Goal: Task Accomplishment & Management: Use online tool/utility

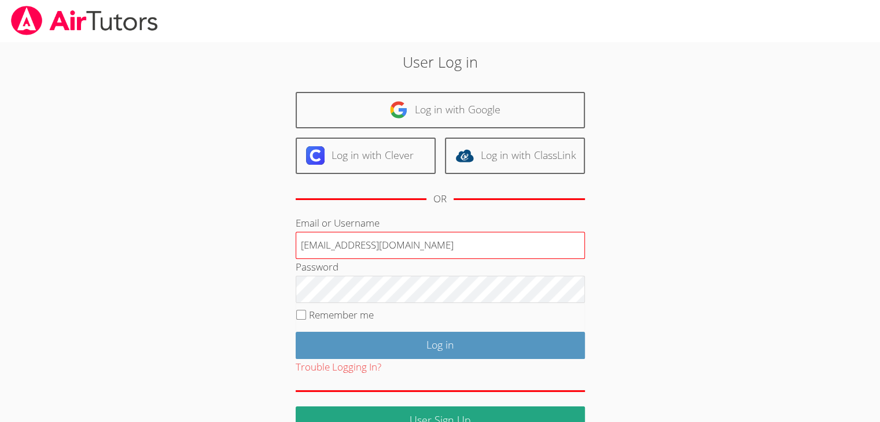
type input "[EMAIL_ADDRESS][DOMAIN_NAME]"
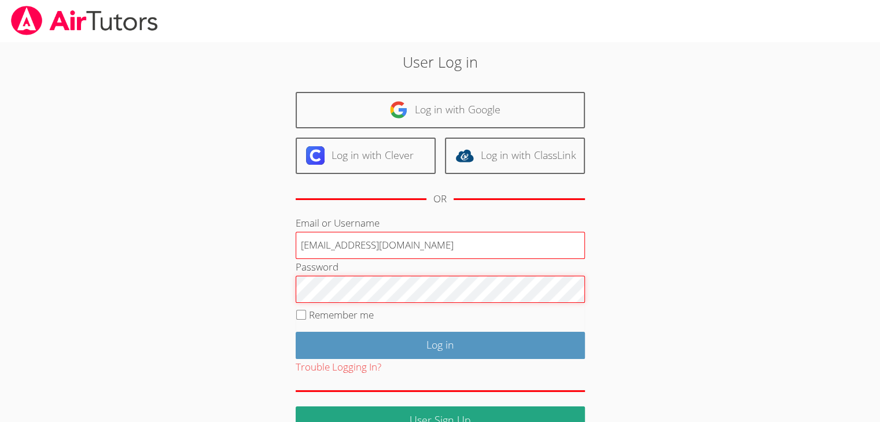
click at [296, 332] on input "Log in" at bounding box center [440, 345] width 289 height 27
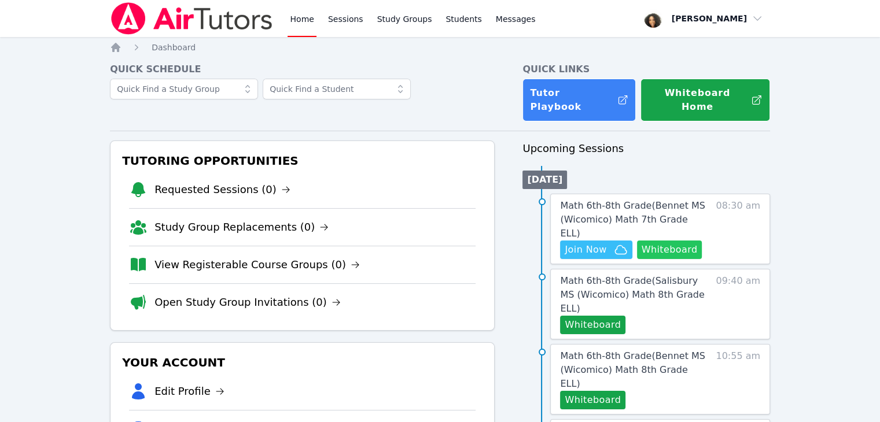
click at [669, 241] on button "Whiteboard" at bounding box center [669, 250] width 65 height 19
click at [600, 243] on span "Join Now" at bounding box center [586, 250] width 42 height 14
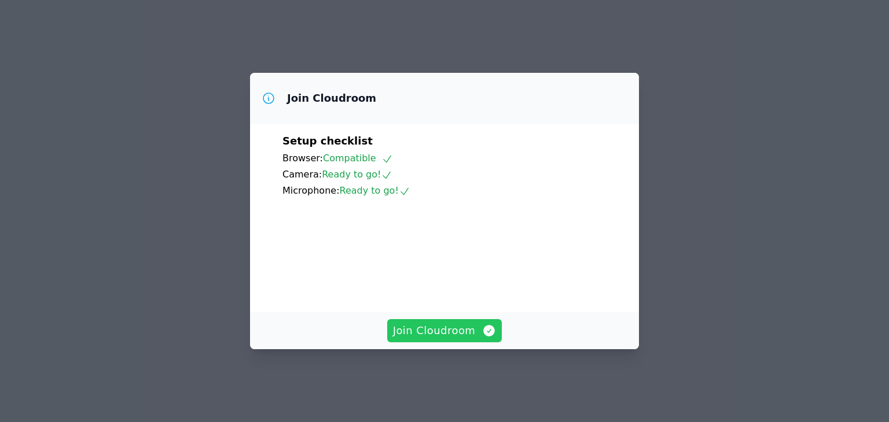
click at [440, 338] on span "Join Cloudroom" at bounding box center [445, 331] width 104 height 16
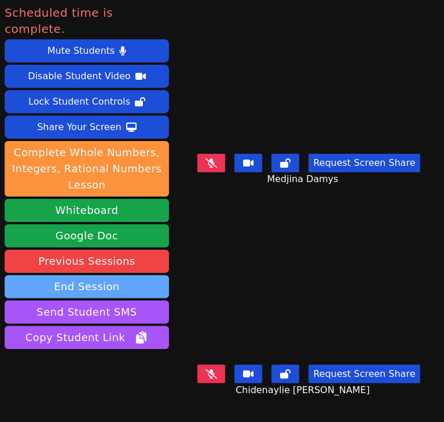
click at [130, 275] on button "End Session" at bounding box center [87, 286] width 164 height 23
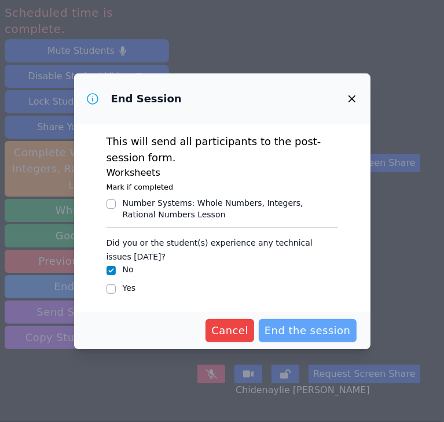
click at [304, 330] on span "End the session" at bounding box center [307, 331] width 86 height 16
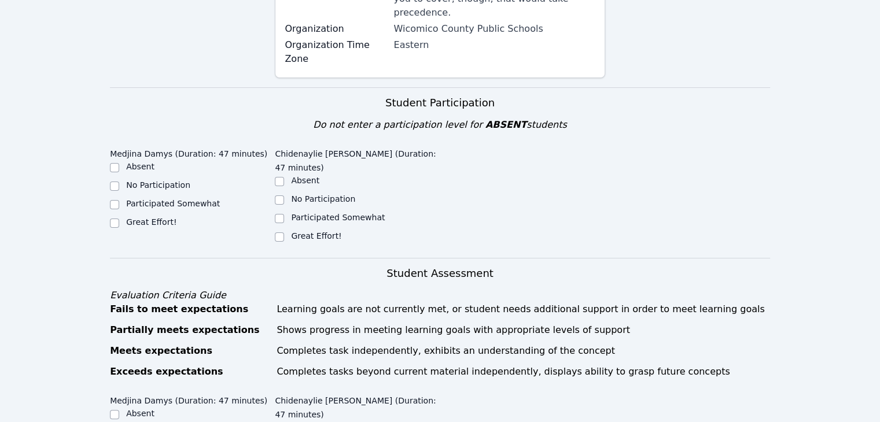
scroll to position [299, 0]
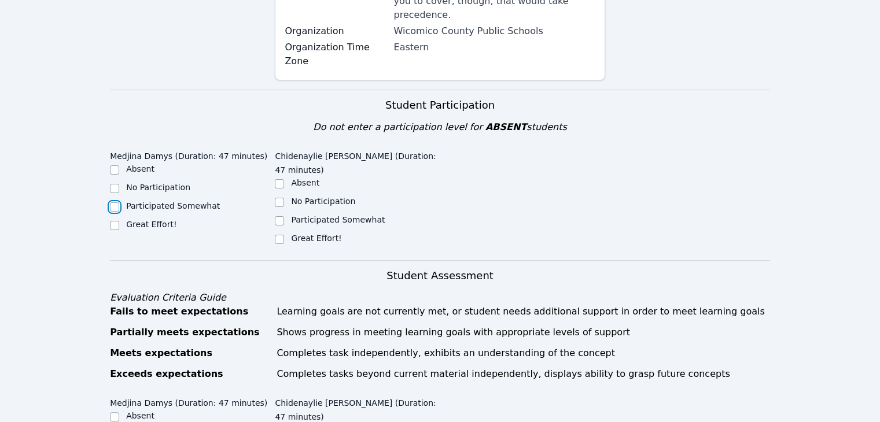
click at [116, 202] on input "Participated Somewhat" at bounding box center [114, 206] width 9 height 9
checkbox input "true"
click at [277, 198] on input "No Participation" at bounding box center [279, 202] width 9 height 9
checkbox input "true"
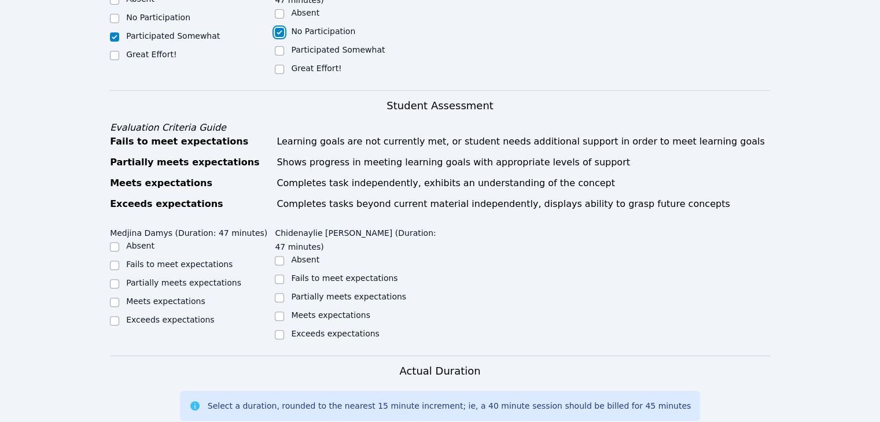
scroll to position [470, 0]
click at [158, 277] on label "Partially meets expectations" at bounding box center [183, 281] width 115 height 9
click at [119, 278] on input "Partially meets expectations" at bounding box center [114, 282] width 9 height 9
checkbox input "true"
click at [303, 291] on label "Partially meets expectations" at bounding box center [348, 295] width 115 height 9
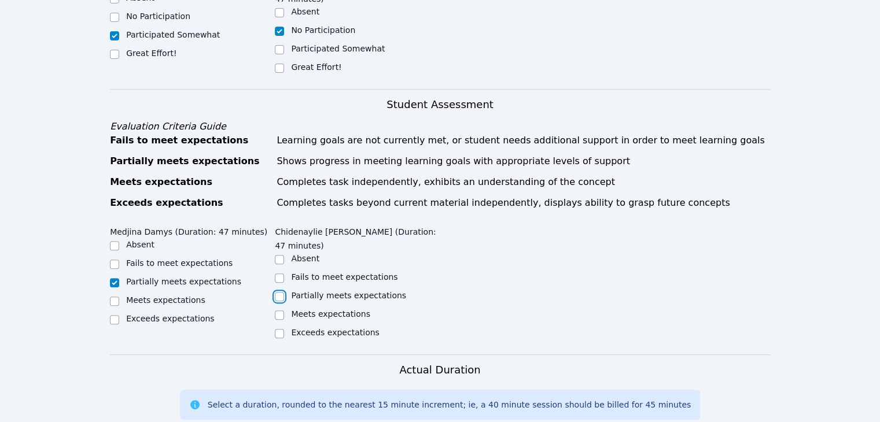
click at [284, 292] on input "Partially meets expectations" at bounding box center [279, 296] width 9 height 9
checkbox input "true"
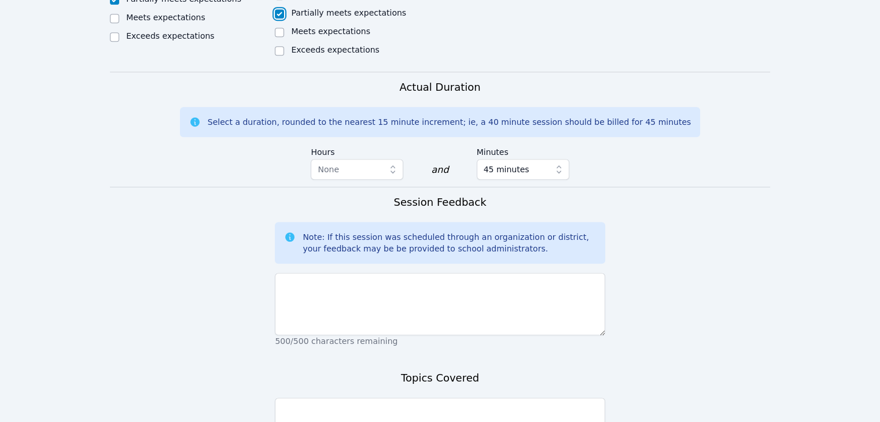
scroll to position [753, 0]
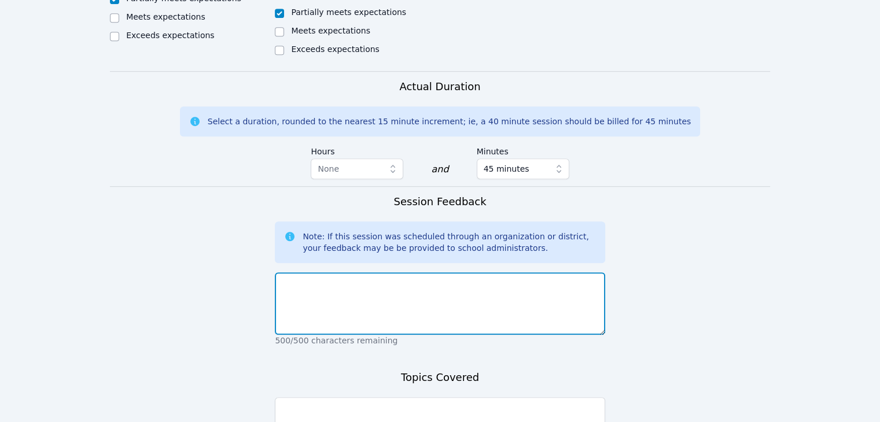
click at [389, 272] on textarea at bounding box center [440, 303] width 330 height 62
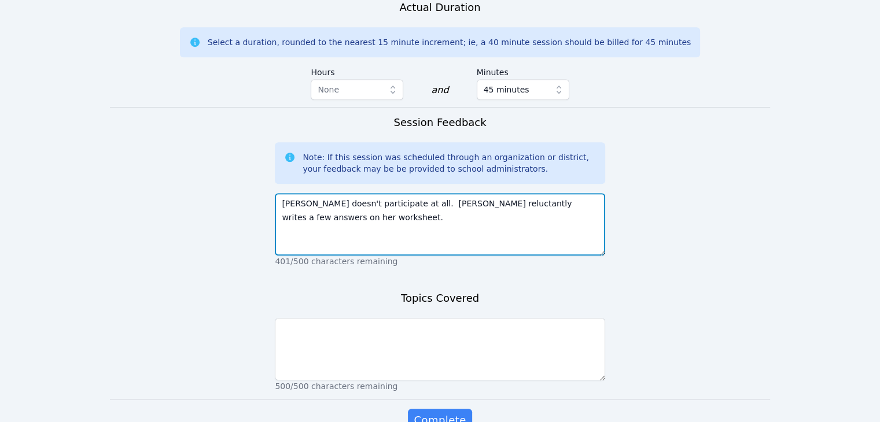
scroll to position [833, 0]
type textarea "Chidenaylie doesn't participate at all. Medjina reluctantly writes a few answer…"
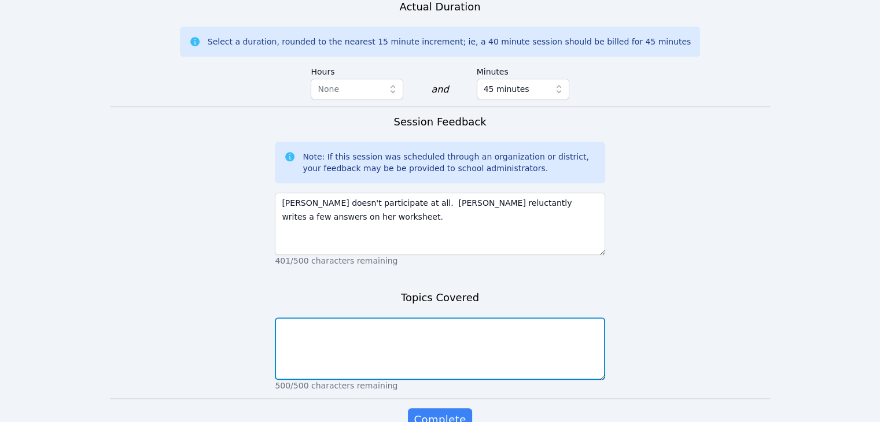
click at [409, 318] on textarea at bounding box center [440, 349] width 330 height 62
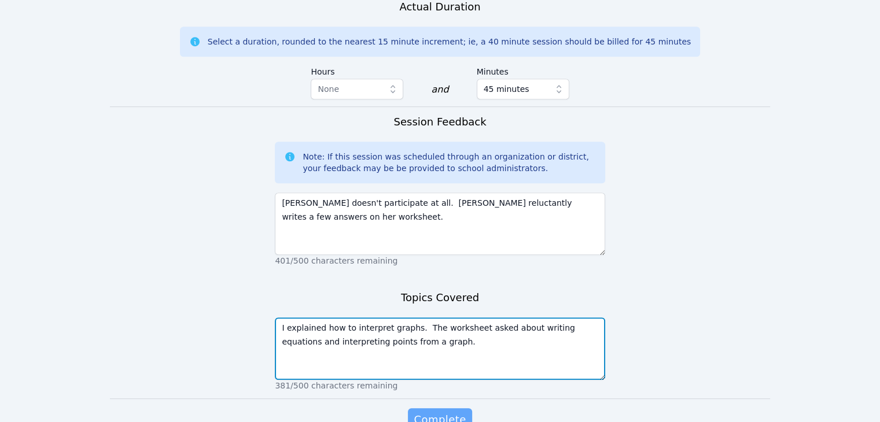
type textarea "I explained how to interpret graphs. The worksheet asked about writing equation…"
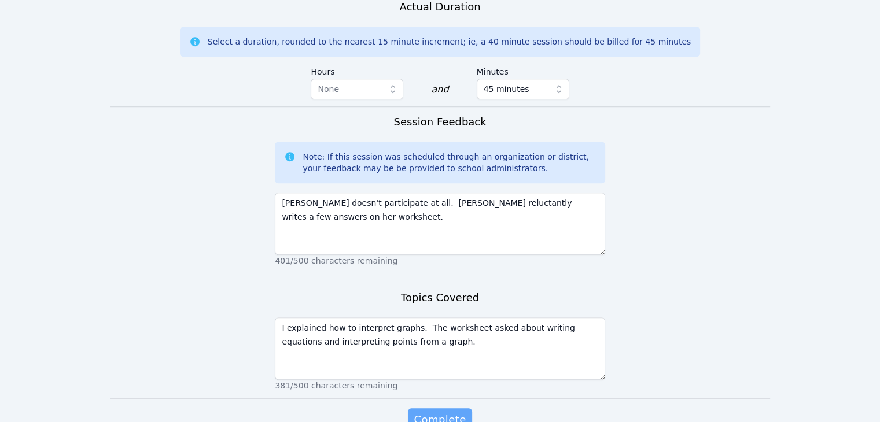
click at [447, 412] on span "Complete" at bounding box center [440, 420] width 52 height 16
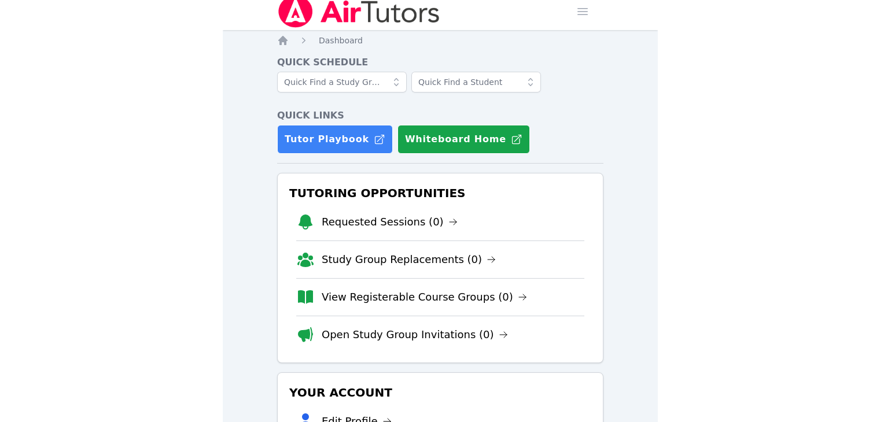
scroll to position [4, 0]
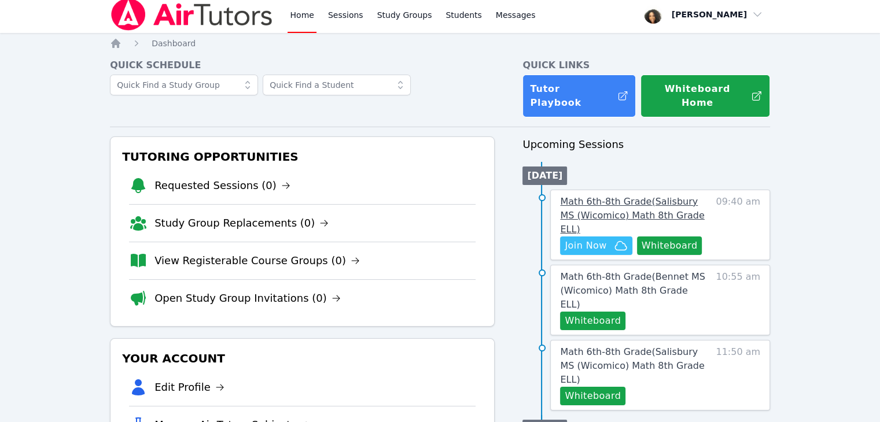
click at [434, 196] on span "Math 6th-8th Grade ( Salisbury MS (Wicomico) Math 8th Grade ELL )" at bounding box center [632, 215] width 144 height 39
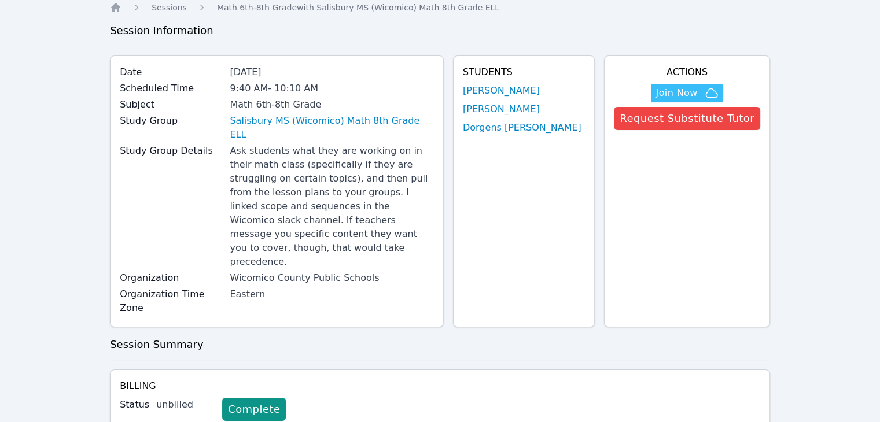
scroll to position [39, 0]
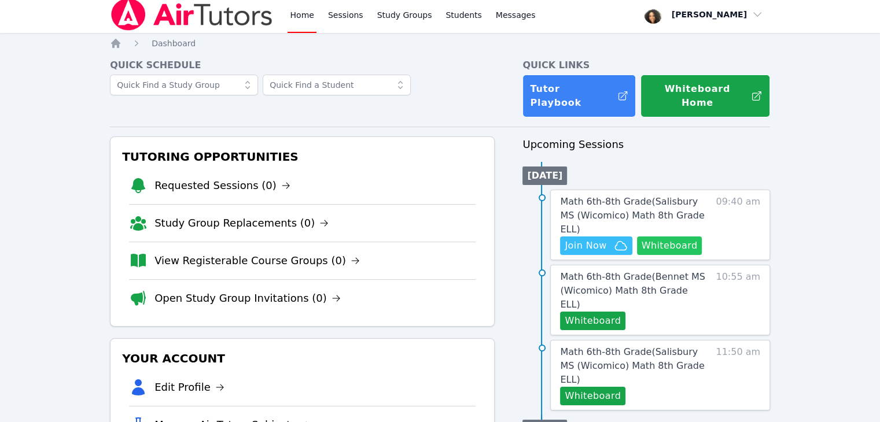
click at [434, 237] on button "Whiteboard" at bounding box center [669, 246] width 65 height 19
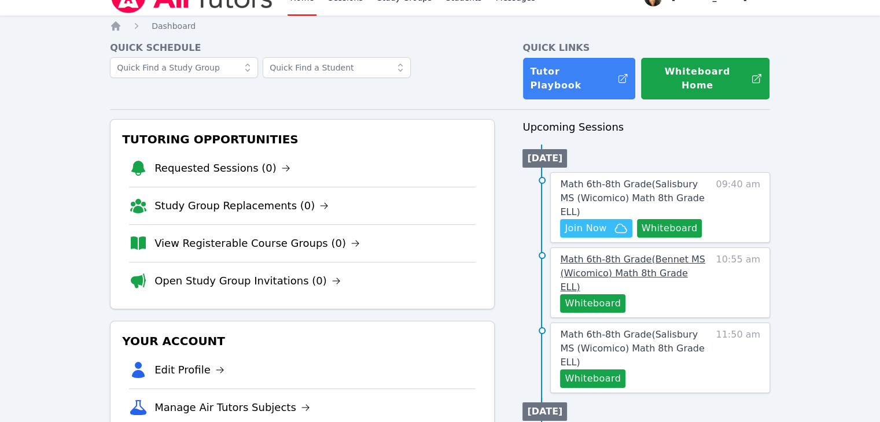
click at [434, 254] on span "Math 6th-8th Grade ( Bennet MS (Wicomico) Math 8th Grade ELL )" at bounding box center [632, 273] width 145 height 39
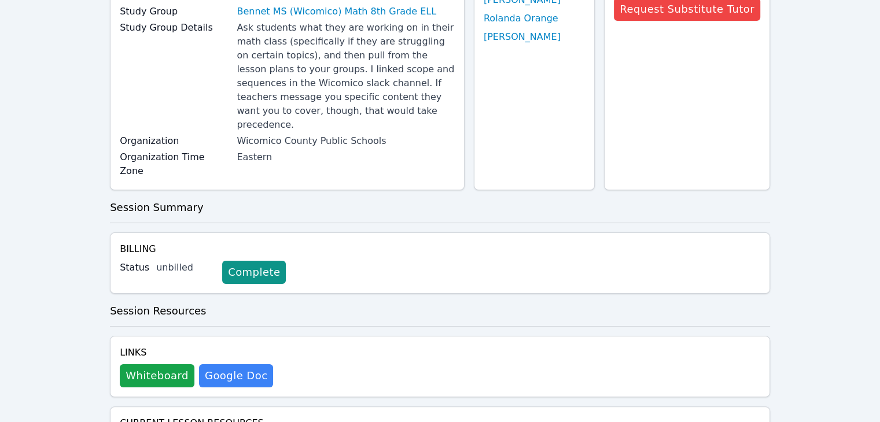
scroll to position [150, 0]
click at [159, 364] on button "Whiteboard" at bounding box center [157, 375] width 75 height 23
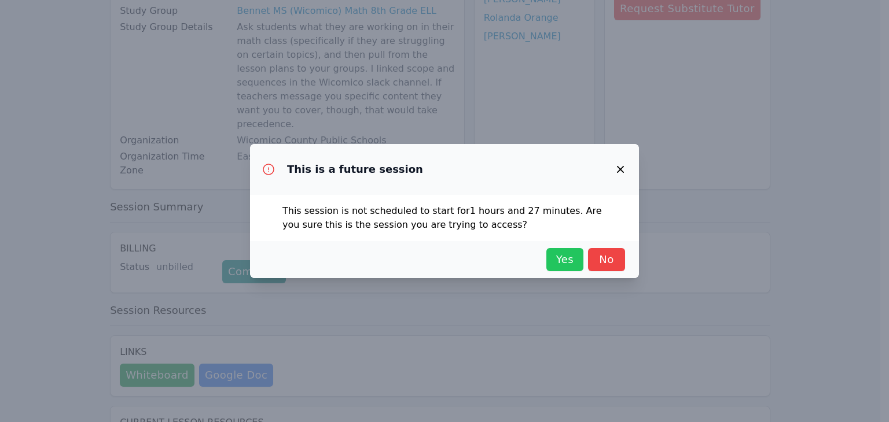
click at [434, 265] on span "Yes" at bounding box center [564, 260] width 25 height 16
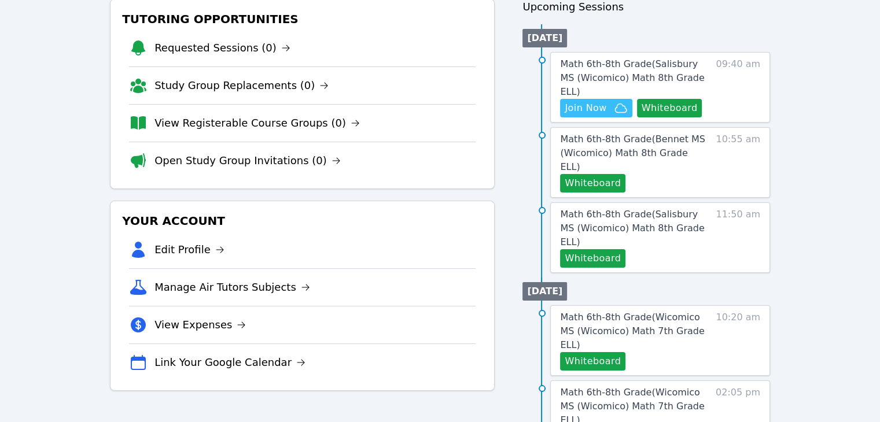
scroll to position [142, 0]
click at [434, 249] on button "Whiteboard" at bounding box center [592, 258] width 65 height 19
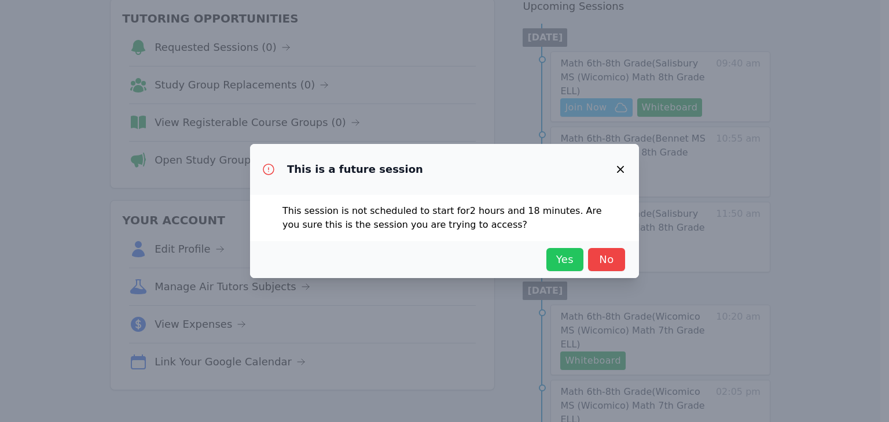
click at [434, 255] on span "Yes" at bounding box center [564, 260] width 25 height 16
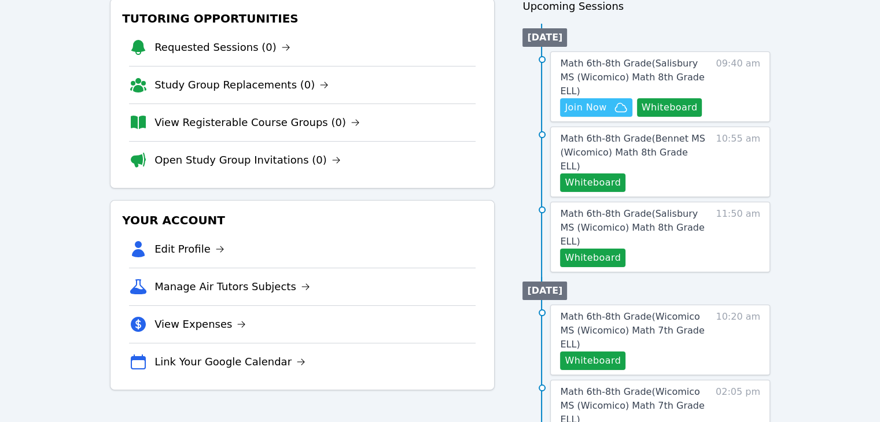
scroll to position [101, 0]
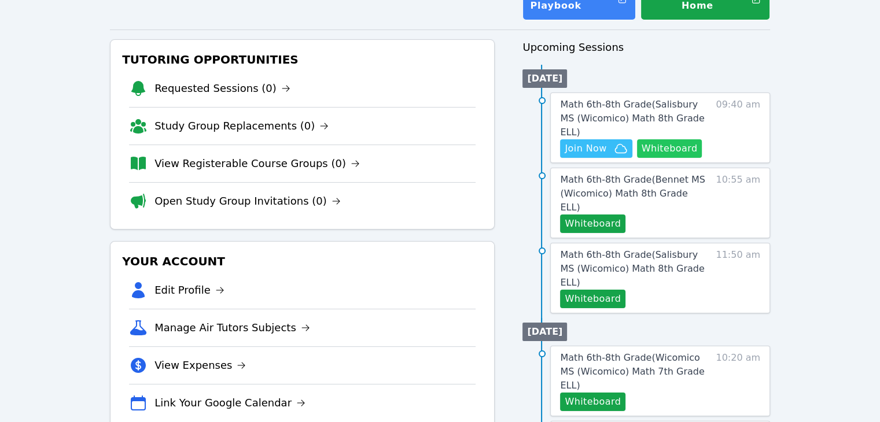
click at [434, 139] on button "Whiteboard" at bounding box center [669, 148] width 65 height 19
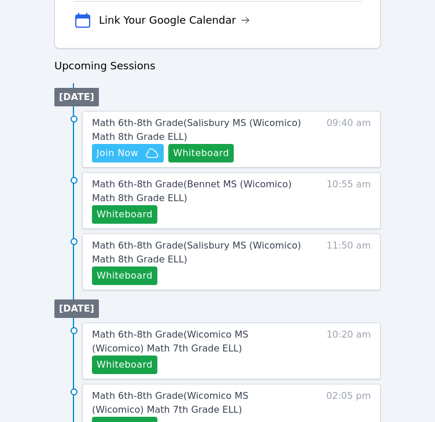
scroll to position [522, 0]
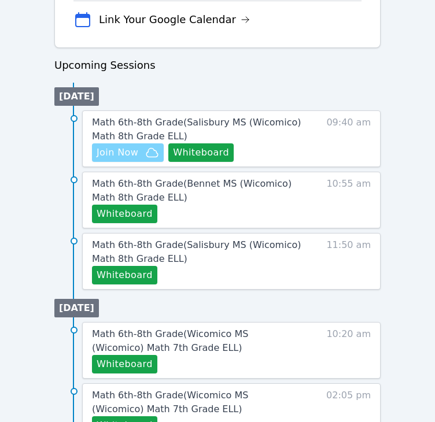
click at [135, 149] on span "Join Now" at bounding box center [118, 153] width 42 height 14
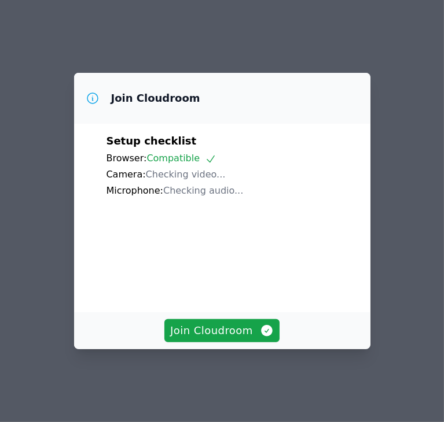
click button "Join Cloudroom" at bounding box center [221, 330] width 115 height 23
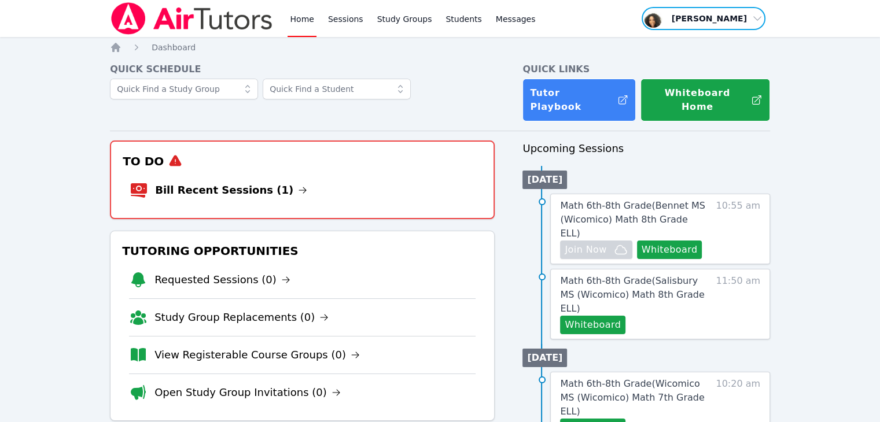
click at [434, 18] on span "button" at bounding box center [703, 18] width 126 height 25
click at [434, 61] on button "Logout" at bounding box center [707, 66] width 111 height 21
